Goal: Find contact information: Find contact information

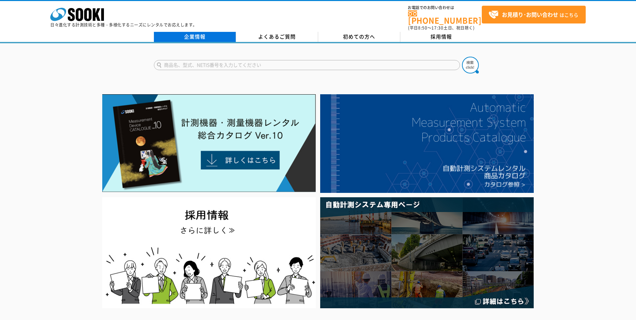
click at [197, 32] on link "企業情報" at bounding box center [195, 37] width 82 height 10
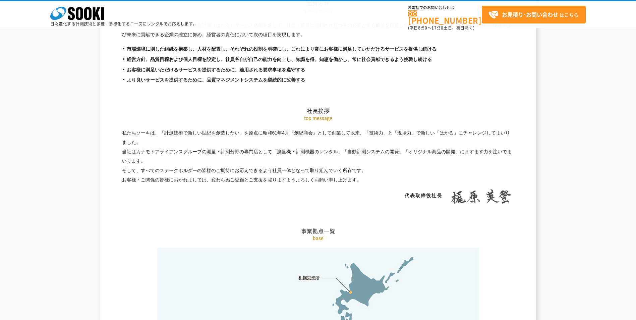
scroll to position [1375, 0]
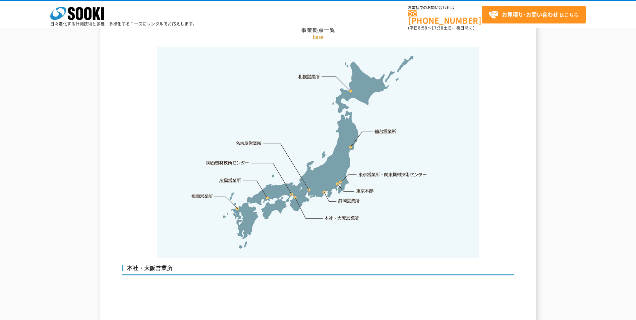
click at [370, 171] on link "東京営業所・関東機材技術センター" at bounding box center [393, 174] width 69 height 7
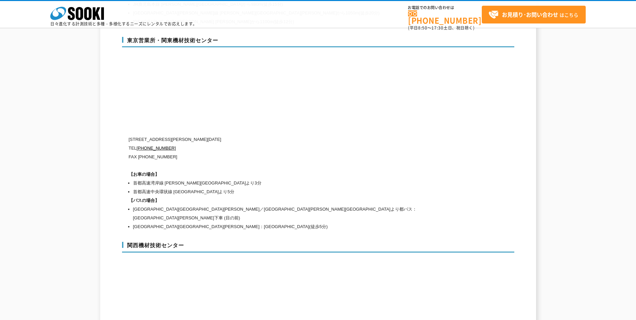
scroll to position [2799, 0]
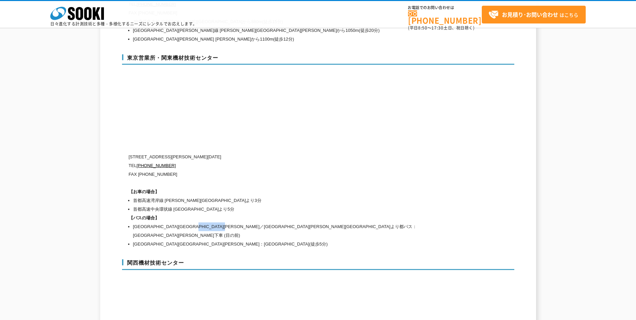
drag, startPoint x: 238, startPoint y: 213, endPoint x: 284, endPoint y: 213, distance: 45.9
click at [284, 222] on li "[GEOGRAPHIC_DATA][GEOGRAPHIC_DATA][PERSON_NAME]／[GEOGRAPHIC_DATA][PERSON_NAME][…" at bounding box center [291, 230] width 317 height 17
drag, startPoint x: 284, startPoint y: 213, endPoint x: 272, endPoint y: 214, distance: 12.4
copy li "中央卸売市場[PERSON_NAME][GEOGRAPHIC_DATA]"
click at [255, 252] on div "関西機材技術センター [STREET_ADDRESS] [PHONE_NUMBER] FAX [PHONE_NUMBER] [GEOGRAPHIC_DATA]…" at bounding box center [318, 324] width 392 height 144
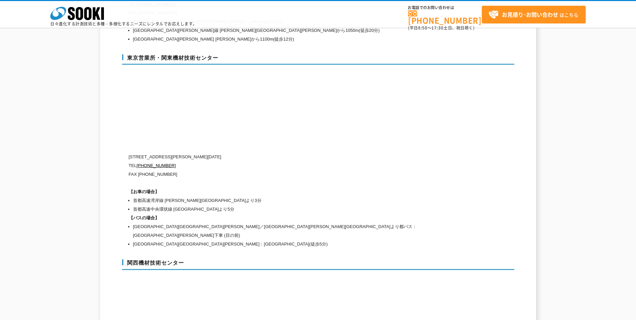
click at [304, 130] on div "[GEOGRAPHIC_DATA]・[GEOGRAPHIC_DATA] [STREET_ADDRESS][PERSON_NAME][DATE] [PHONE_…" at bounding box center [318, 150] width 392 height 205
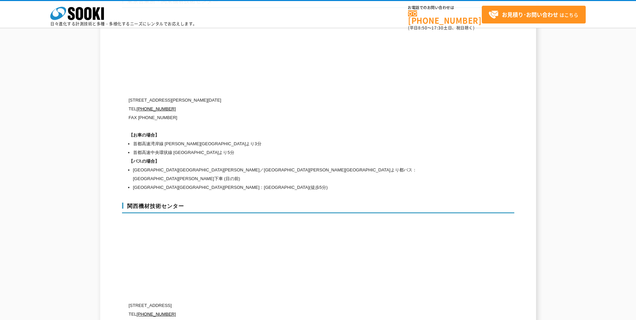
scroll to position [2866, 0]
